Goal: Navigation & Orientation: Find specific page/section

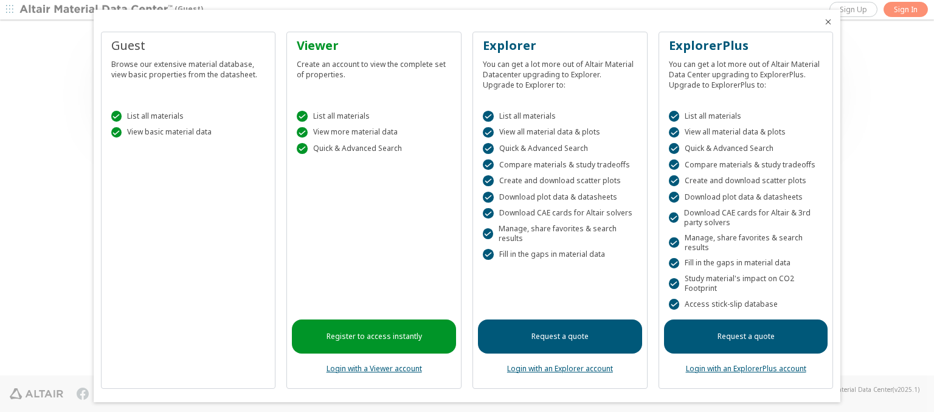
click at [823, 22] on icon "Close" at bounding box center [828, 22] width 10 height 10
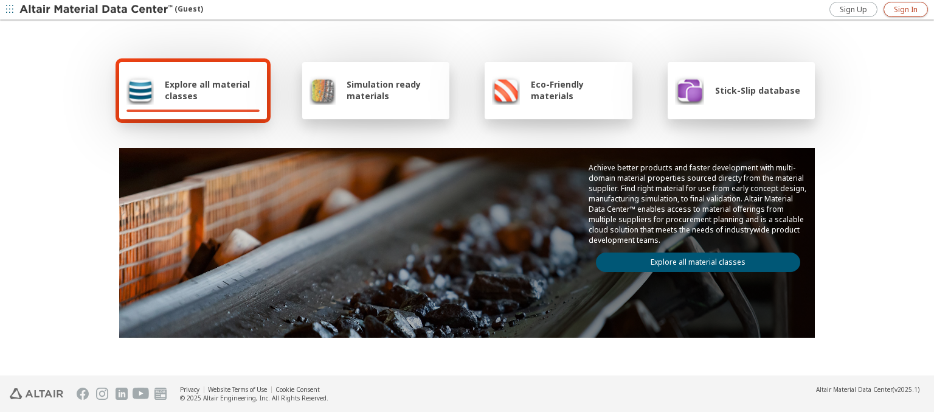
click at [905, 9] on span "Sign In" at bounding box center [906, 10] width 24 height 10
click at [97, 10] on img at bounding box center [96, 10] width 155 height 12
click at [207, 90] on span "Explore all material classes" at bounding box center [212, 89] width 95 height 23
click at [693, 259] on link "Explore all material classes" at bounding box center [698, 261] width 204 height 19
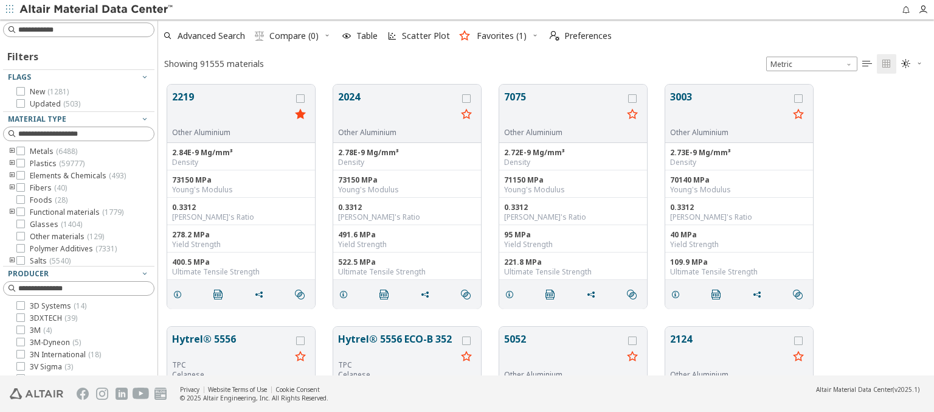
scroll to position [291, 766]
